Goal: Task Accomplishment & Management: Manage account settings

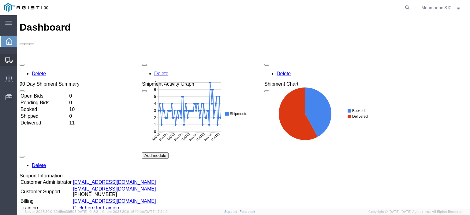
click at [21, 58] on span "Shipments" at bounding box center [19, 60] width 4 height 12
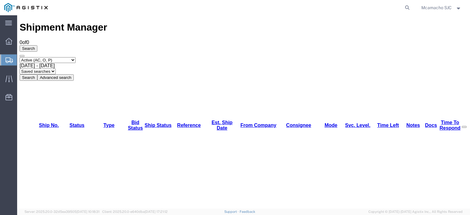
click at [42, 57] on select "Select status Active (AC, O, P) All Approved Awaiting Confirmation (AC) Booked …" at bounding box center [48, 60] width 56 height 6
select select "BOOK"
click at [20, 57] on select "Select status Active (AC, O, P) All Approved Awaiting Confirmation (AC) Booked …" at bounding box center [48, 60] width 56 height 6
click at [37, 74] on button "Search" at bounding box center [29, 77] width 18 height 6
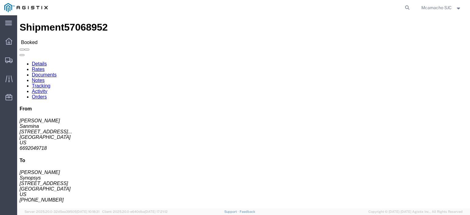
click button "button"
click icon "button"
click link "Documents"
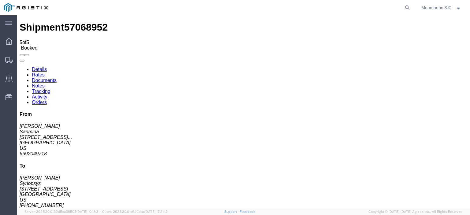
click at [51, 89] on link "Tracking" at bounding box center [41, 91] width 19 height 5
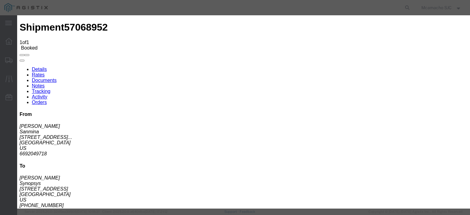
type input "10/08/2025"
type input "2:45 PM"
select select "PICKATMP"
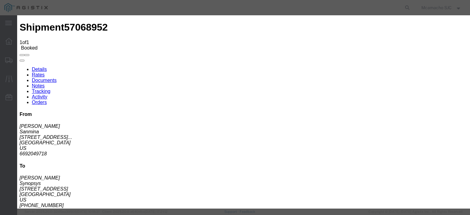
type input "ATTEMPTED PU"
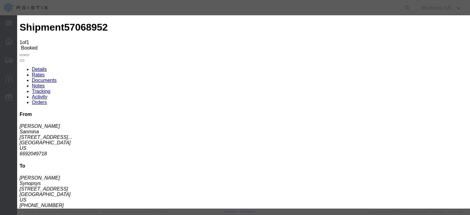
type input "10/08/2025"
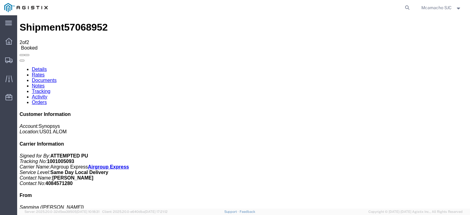
click at [57, 78] on link "Documents" at bounding box center [44, 80] width 25 height 5
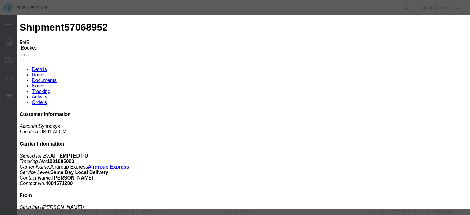
type input "C:\fakepath\1001005313.pdf"
type input "AIRGROUP"
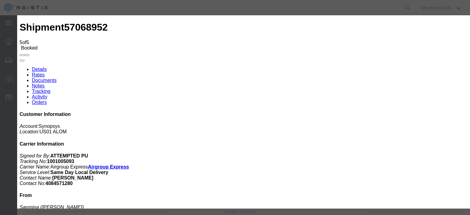
type input "n"
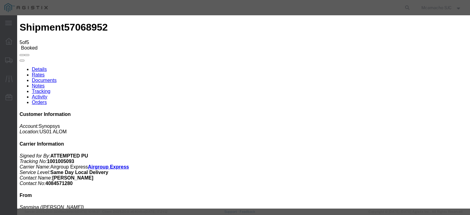
type input "UPDATED HAWB"
select select "BILL_OF_LADING"
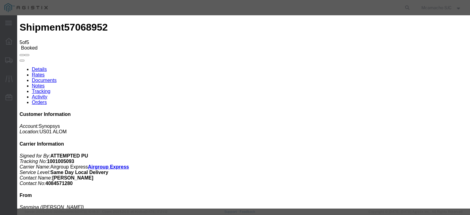
select select
